Goal: Find specific page/section: Find specific page/section

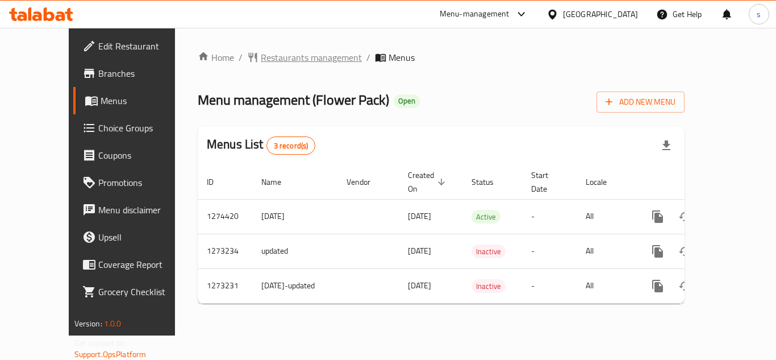
click at [263, 62] on span "Restaurants management" at bounding box center [311, 58] width 101 height 14
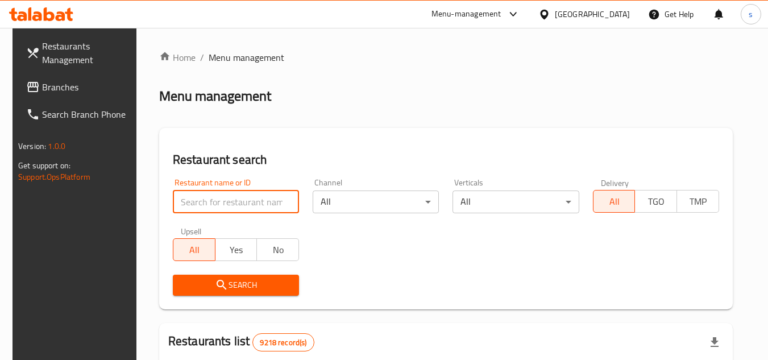
click at [228, 204] on input "search" at bounding box center [236, 201] width 126 height 23
paste input "690608"
type input "690608"
click button "Search" at bounding box center [236, 284] width 126 height 21
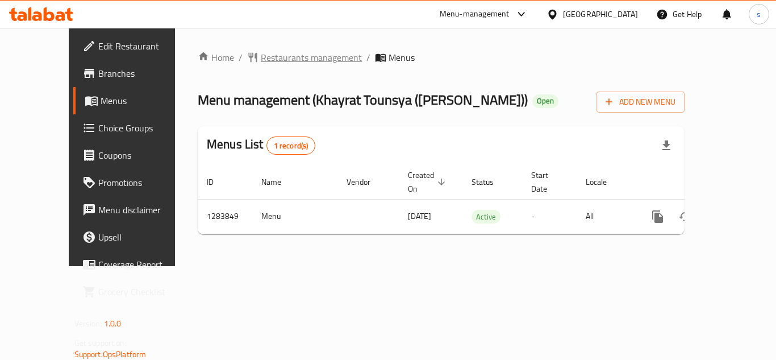
click at [261, 55] on span "Restaurants management" at bounding box center [311, 58] width 101 height 14
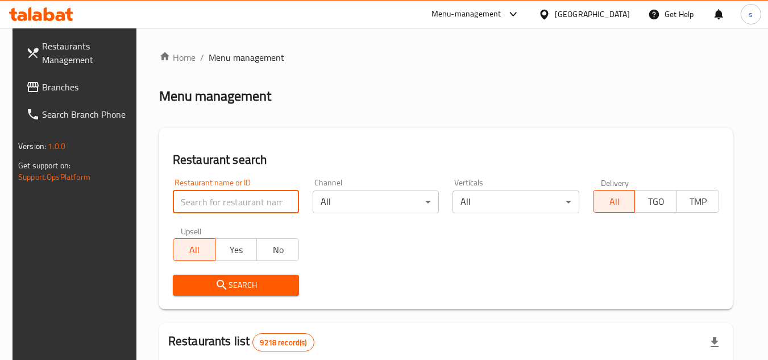
click at [234, 202] on input "search" at bounding box center [236, 201] width 126 height 23
paste input "695253"
type input "695253"
click button "Search" at bounding box center [236, 284] width 126 height 21
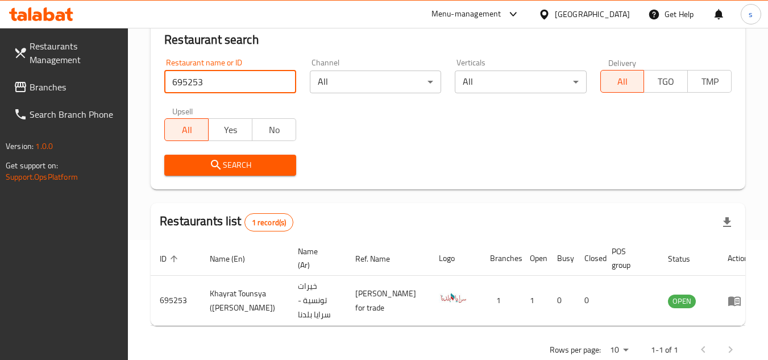
scroll to position [161, 0]
